Goal: Task Accomplishment & Management: Manage account settings

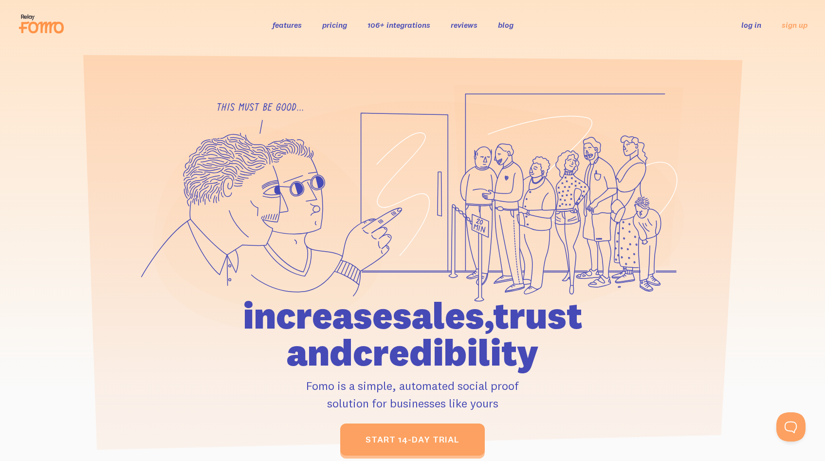
click at [757, 26] on link "log in" at bounding box center [751, 25] width 20 height 10
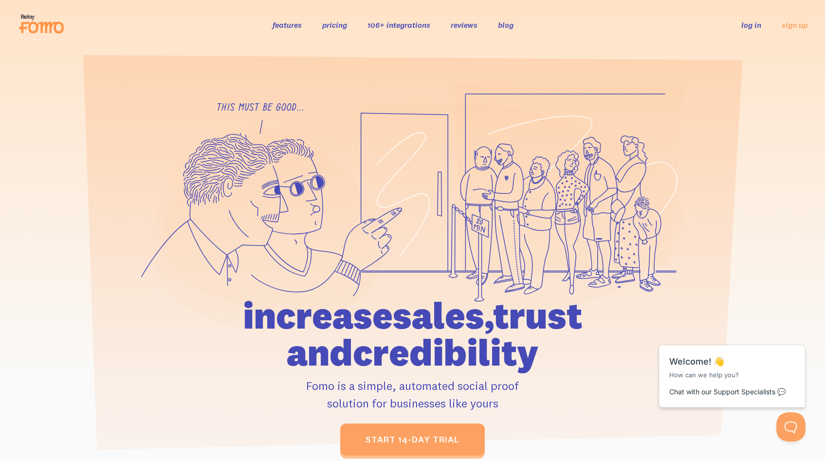
click at [753, 29] on link "log in" at bounding box center [751, 25] width 20 height 10
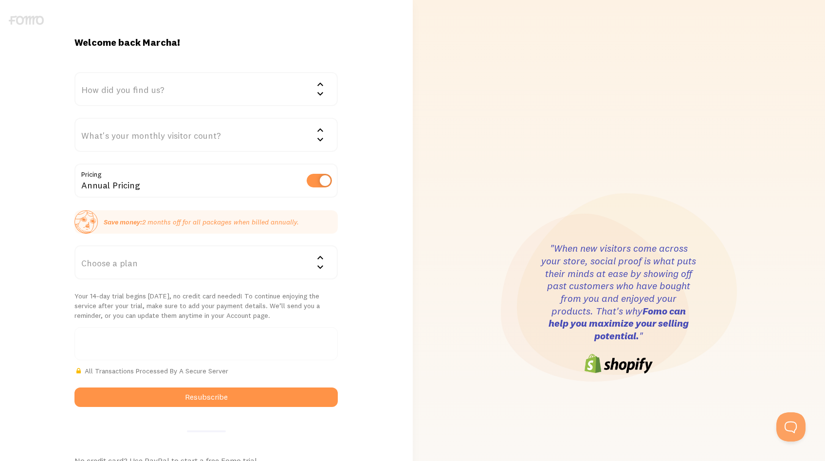
click at [38, 146] on div "Welcome back Marcha! How did you find us? We'd love to know! Google Word of mou…" at bounding box center [206, 308] width 413 height 545
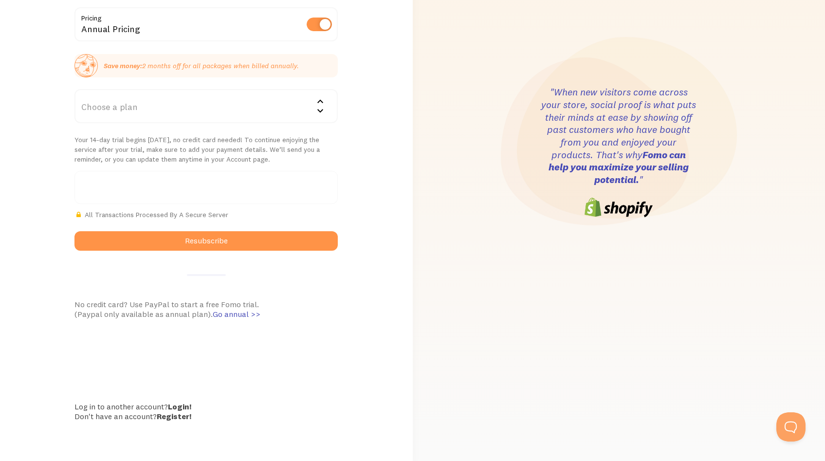
scroll to position [154, 0]
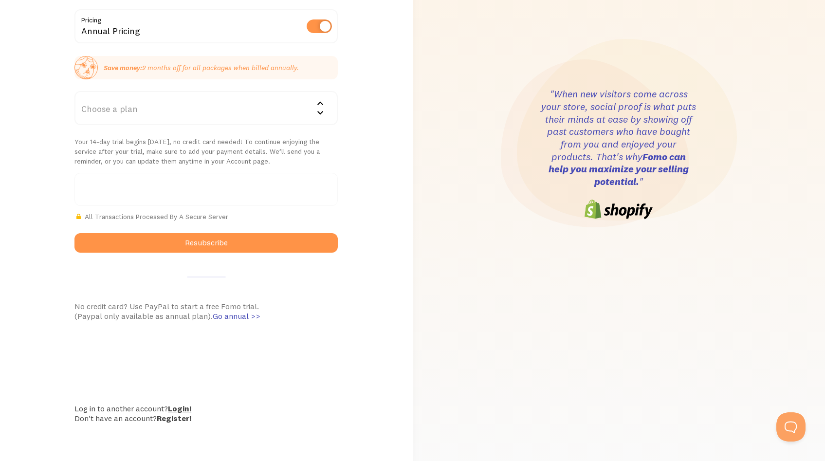
click at [183, 406] on link "Login!" at bounding box center [179, 408] width 23 height 10
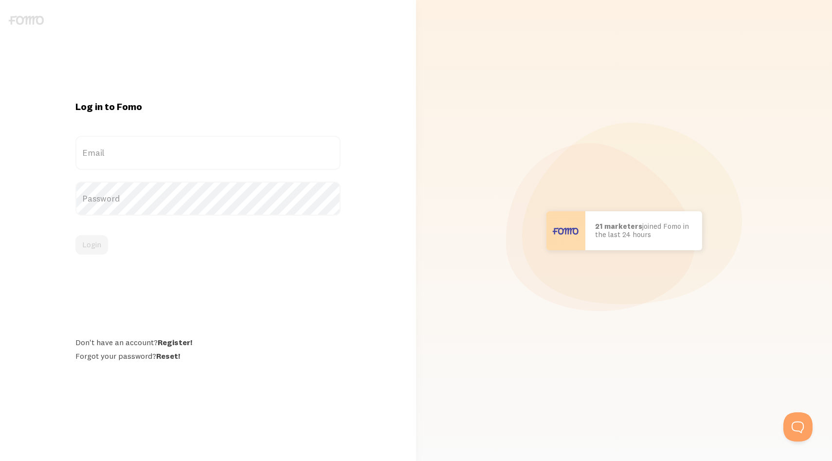
click at [117, 153] on label "Email" at bounding box center [208, 153] width 266 height 34
click at [117, 153] on input "Email" at bounding box center [208, 153] width 266 height 34
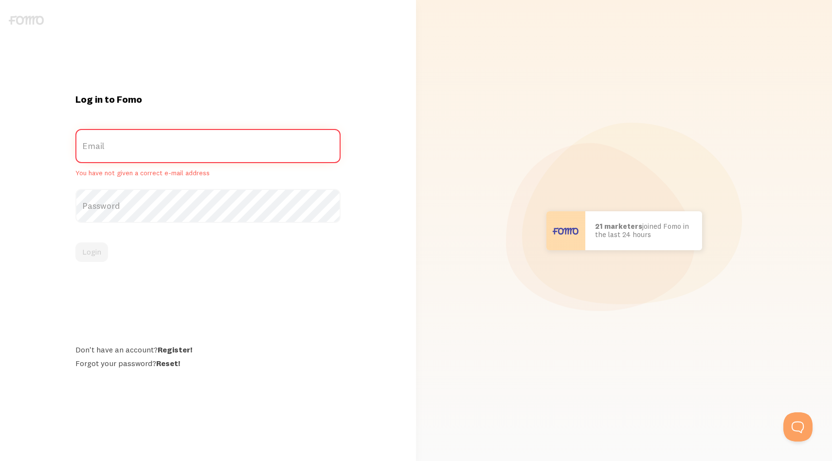
type input "info@onlinecirculargrowth.nl"
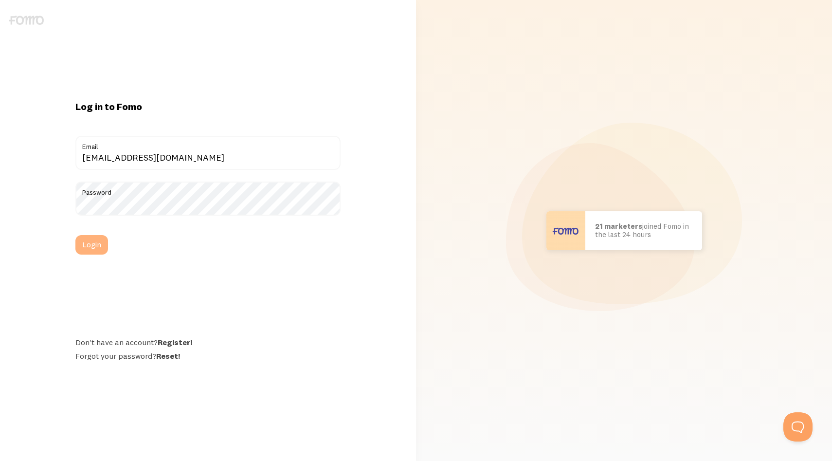
click at [103, 244] on button "Login" at bounding box center [91, 244] width 33 height 19
